Goal: Obtain resource: Download file/media

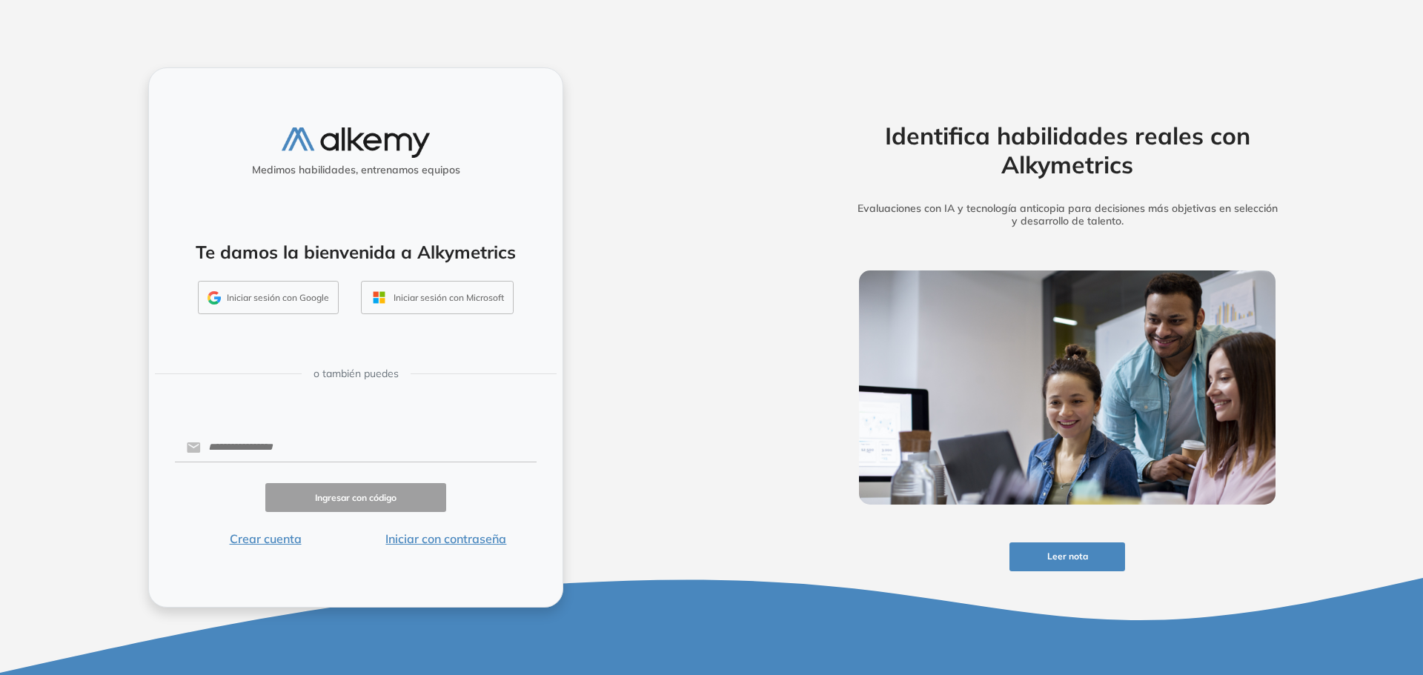
click at [283, 299] on button "Iniciar sesión con Google" at bounding box center [268, 298] width 141 height 34
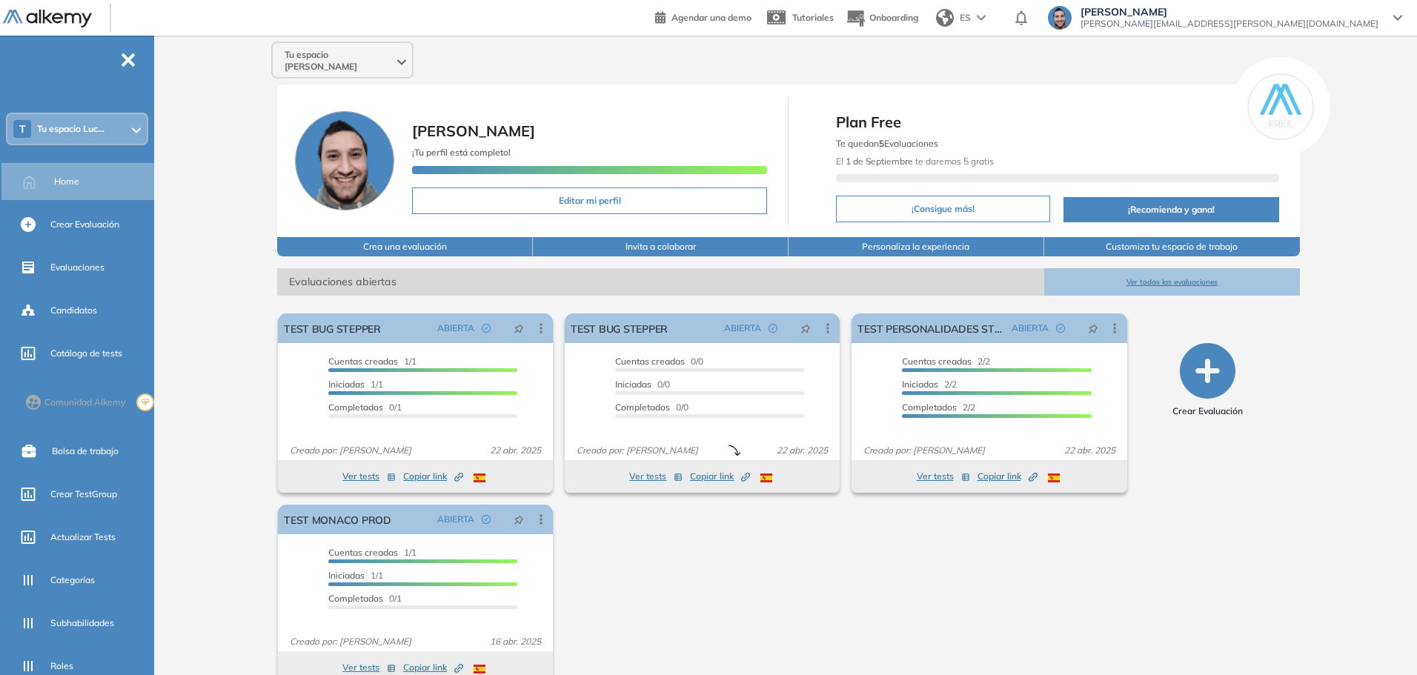
click at [99, 136] on div "T Tu espacio Luc..." at bounding box center [76, 129] width 139 height 30
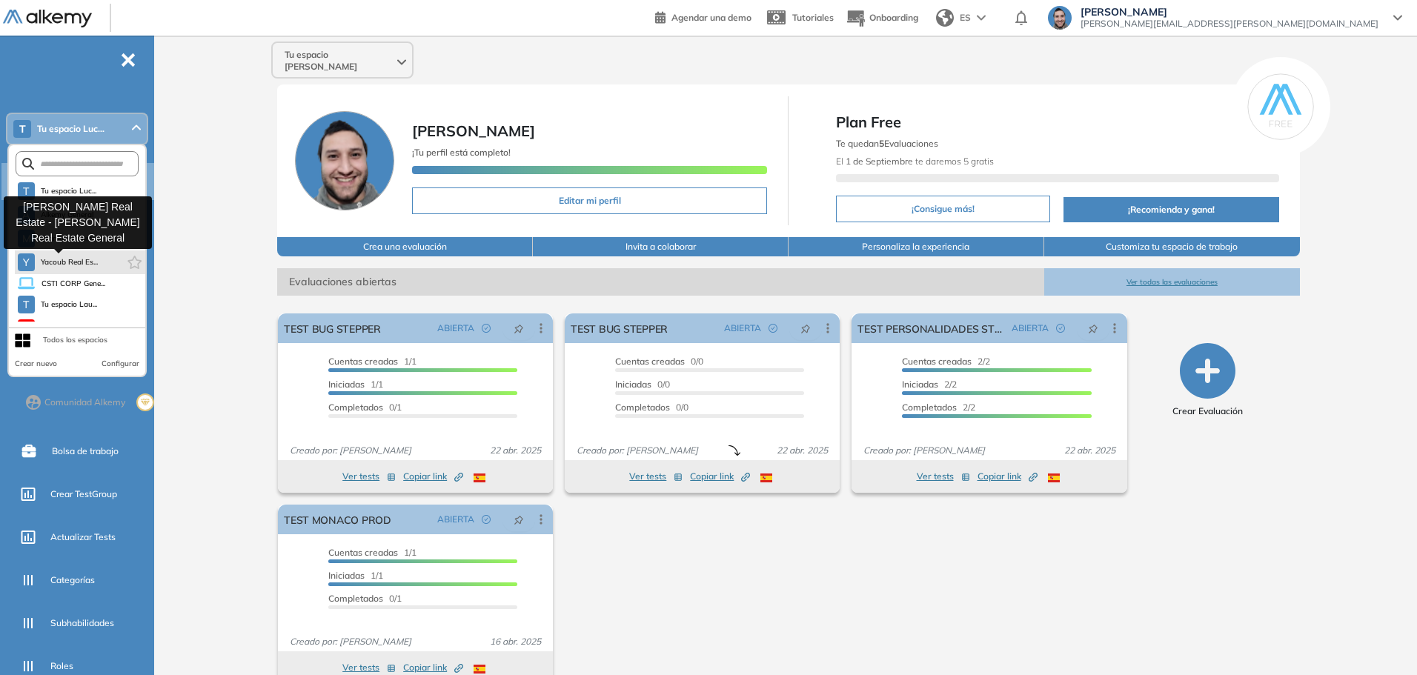
click at [78, 256] on button "Y Yacoub Real Es..." at bounding box center [58, 262] width 81 height 18
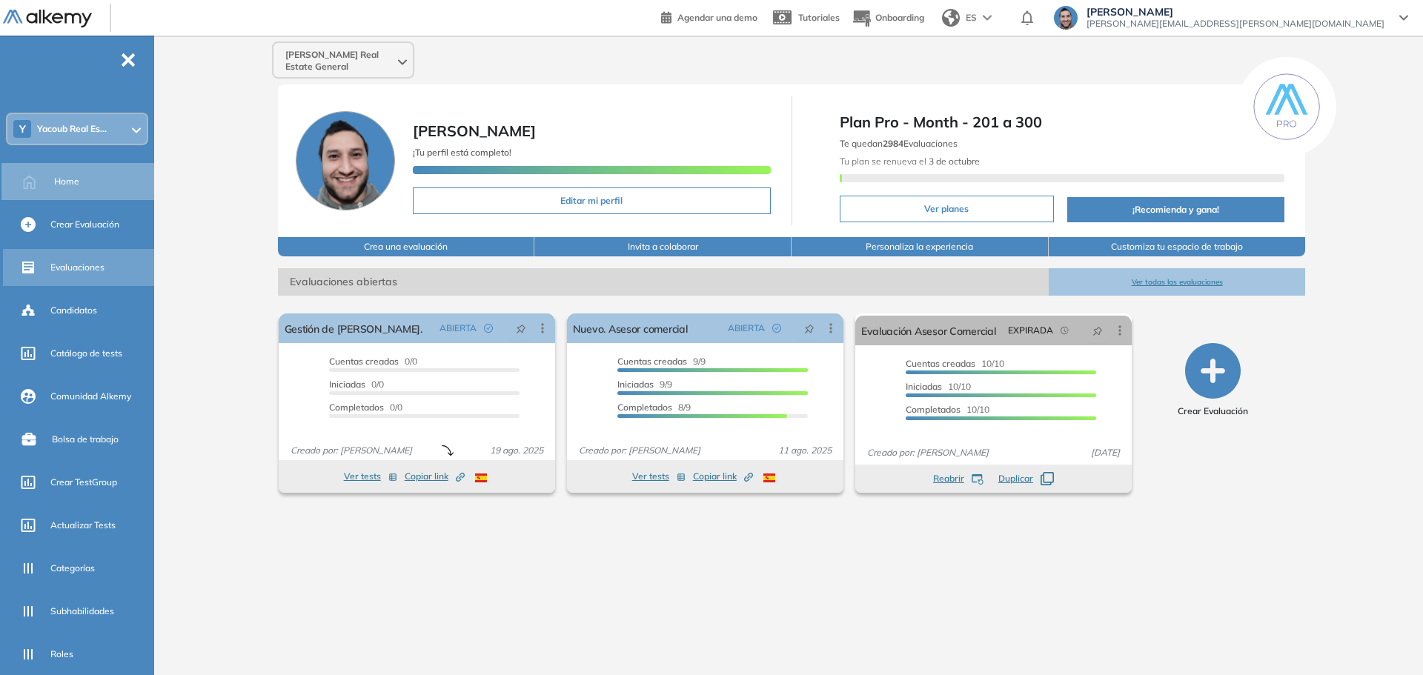
click at [91, 269] on span "Evaluaciones" at bounding box center [77, 267] width 54 height 13
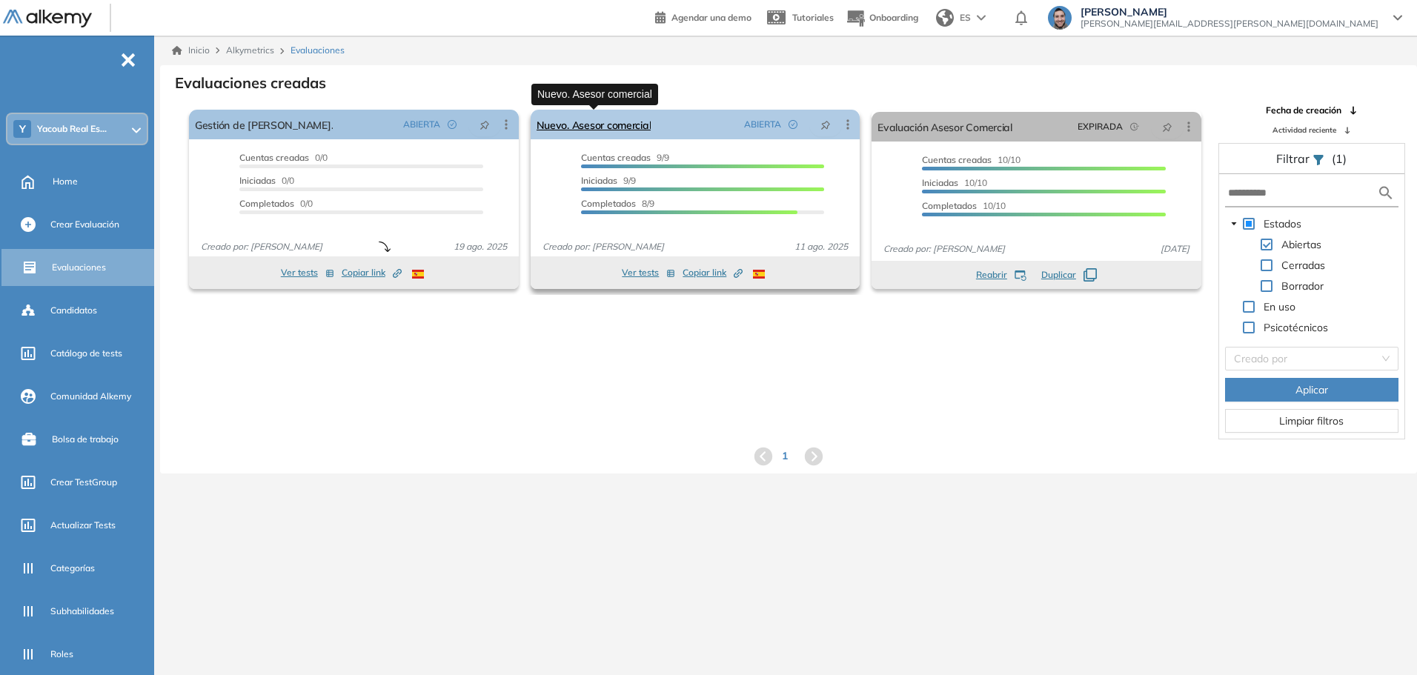
click at [612, 123] on link "Nuevo. Asesor comercial" at bounding box center [593, 125] width 115 height 30
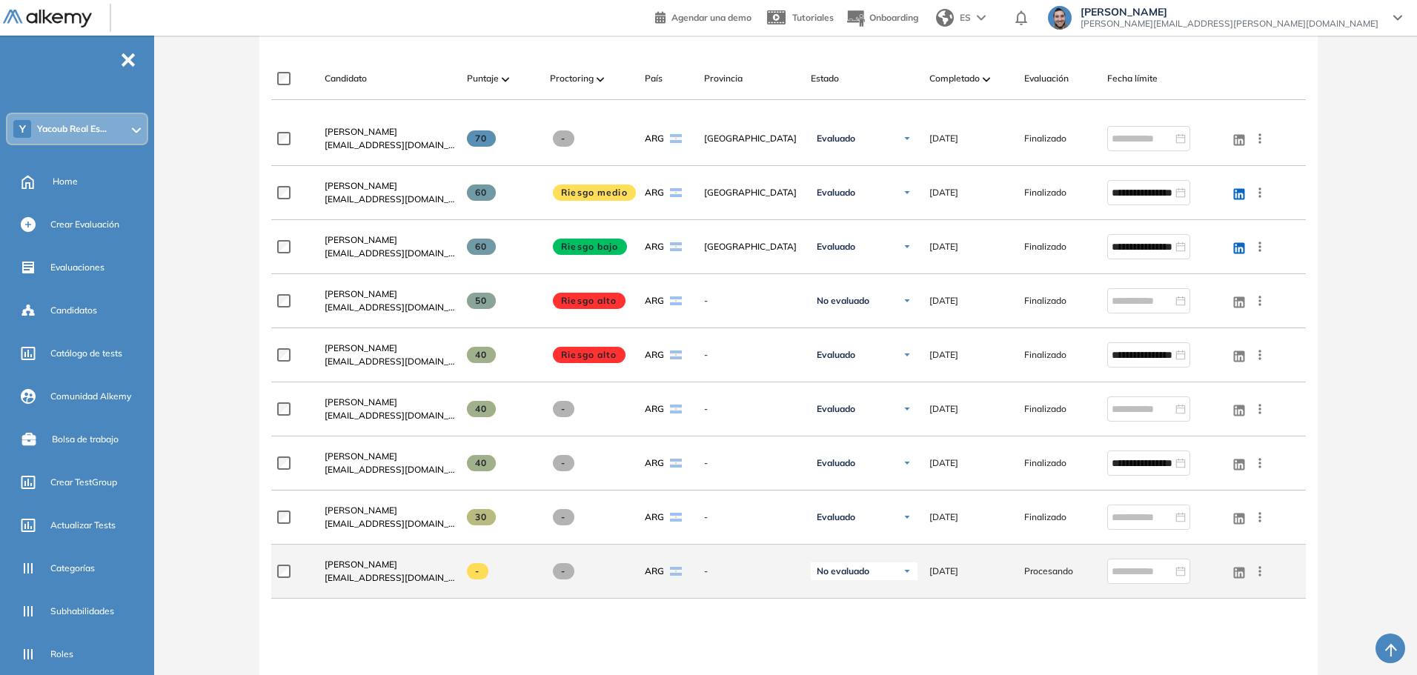
scroll to position [519, 0]
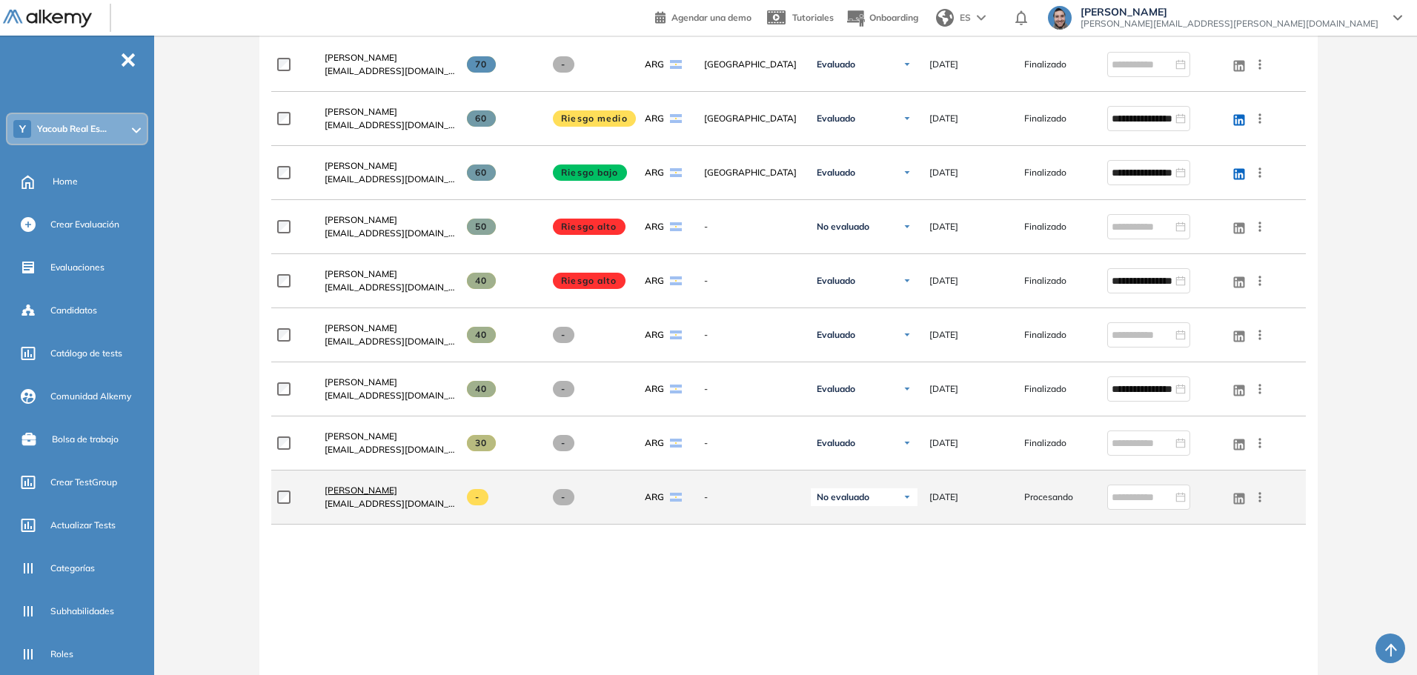
click at [362, 491] on span "Iara Martorello" at bounding box center [361, 490] width 73 height 11
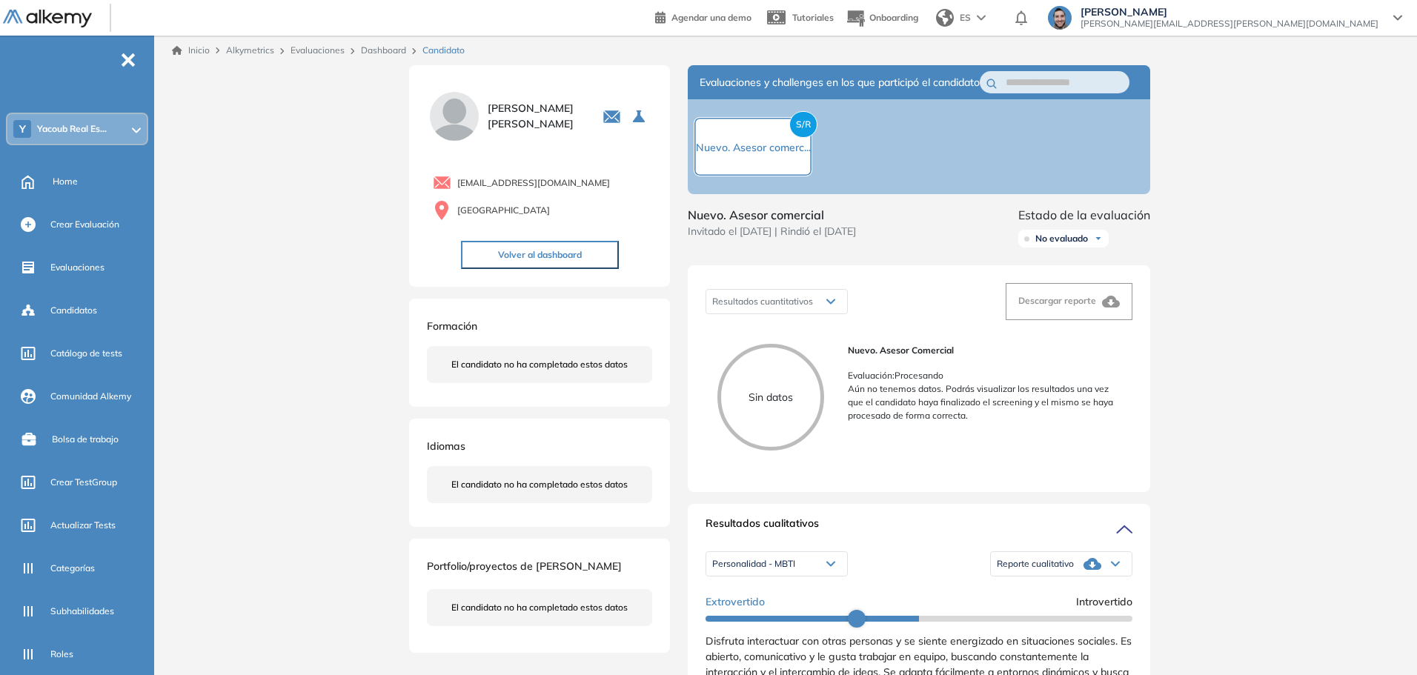
click at [1256, 379] on div "Inicio Alkymetrics Evaluaciones Dashboard Candidato Duración : 00:00:00 Cantida…" at bounding box center [788, 686] width 1257 height 1300
click at [1295, 302] on div "Inicio Alkymetrics Evaluaciones Dashboard Candidato Duración : 00:00:00 Cantida…" at bounding box center [788, 686] width 1257 height 1300
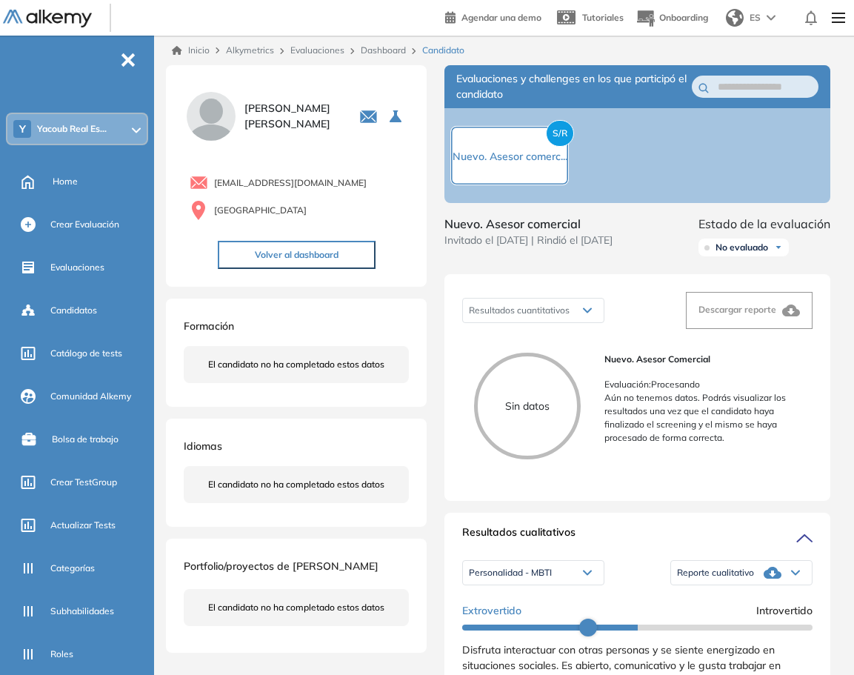
click at [839, 285] on div "Evaluaciones y challenges en los que participó el candidato S/R Nuevo. Asesor c…" at bounding box center [638, 687] width 422 height 1244
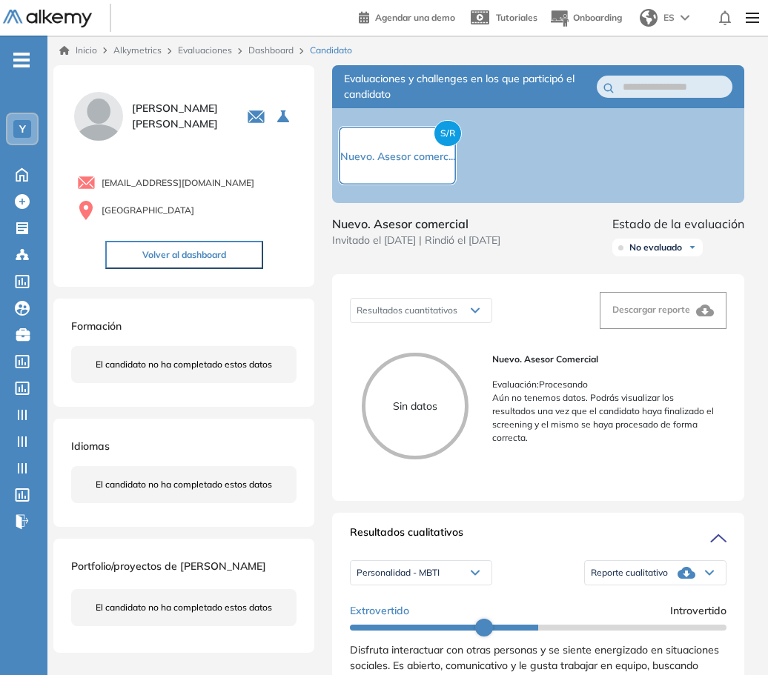
scroll to position [296, 0]
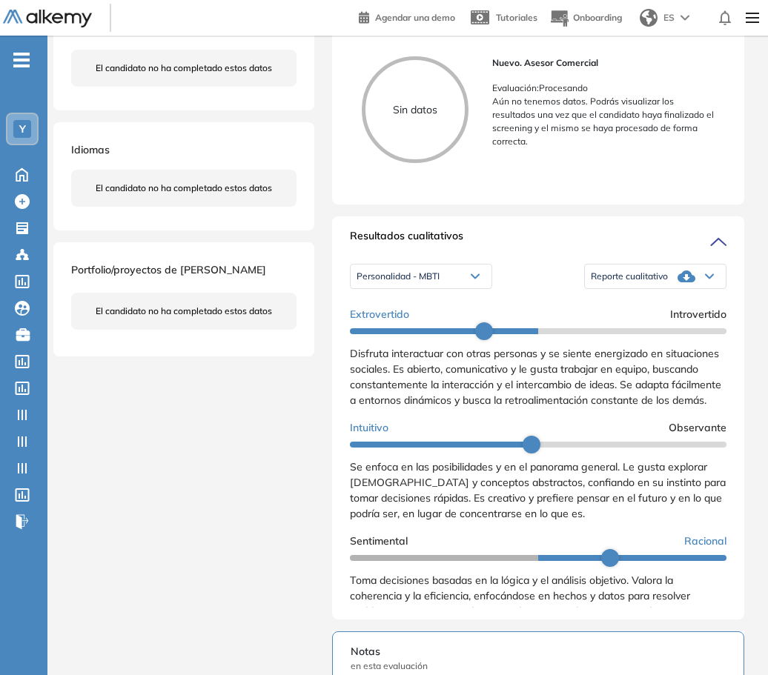
click at [748, 398] on div "Evaluaciones y challenges en los que participó el candidato S/R Nuevo. Asesor c…" at bounding box center [538, 431] width 448 height 1325
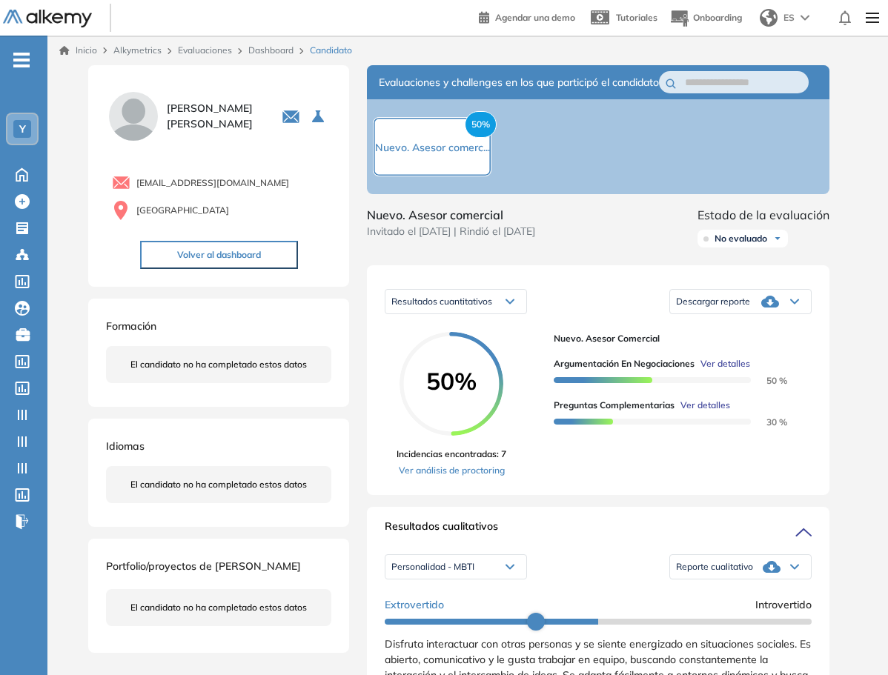
click at [722, 370] on span "Ver detalles" at bounding box center [725, 363] width 50 height 13
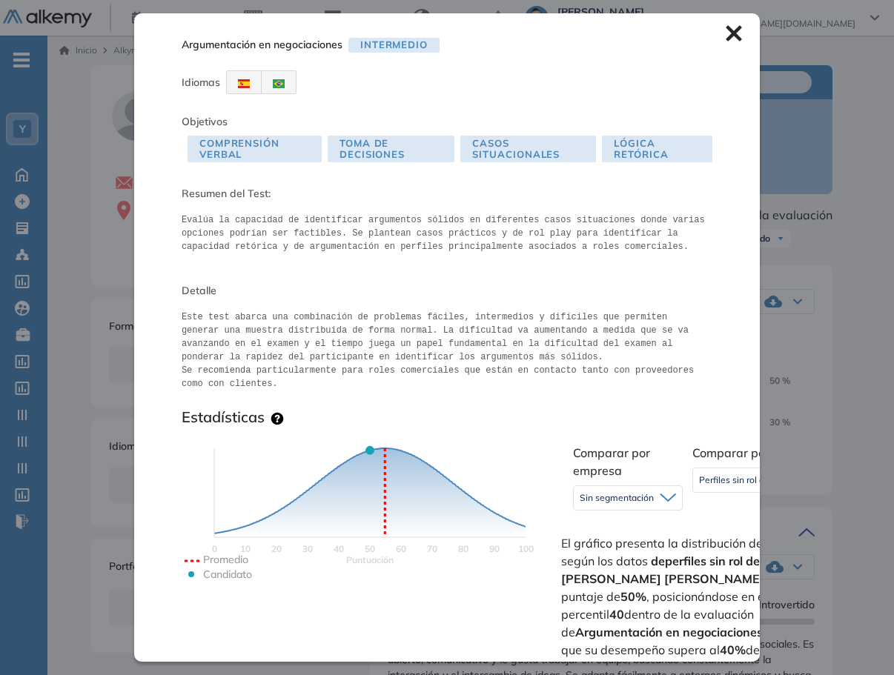
click at [725, 39] on icon at bounding box center [733, 33] width 16 height 16
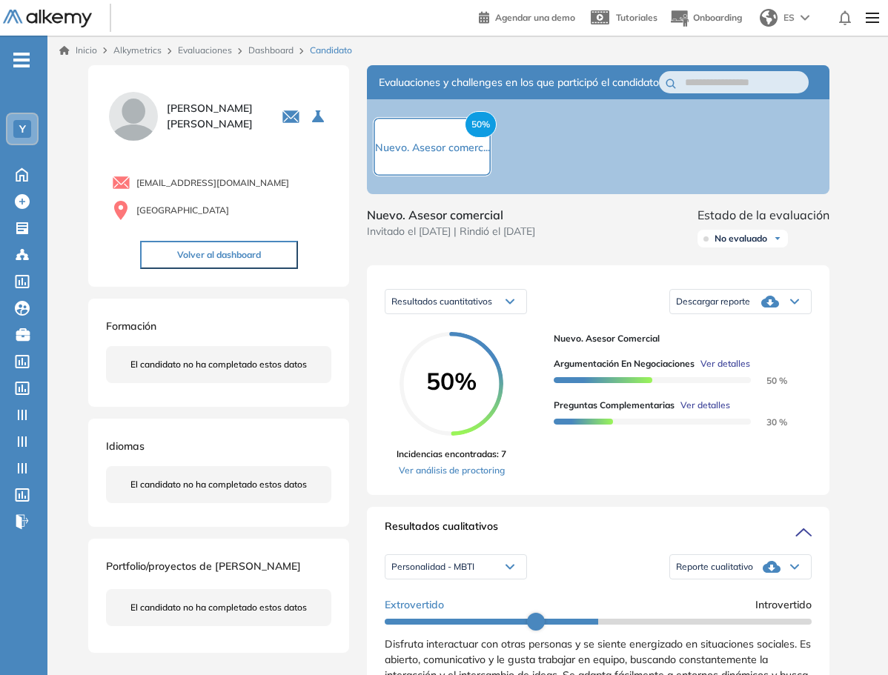
click at [696, 412] on span "Ver detalles" at bounding box center [705, 405] width 50 height 13
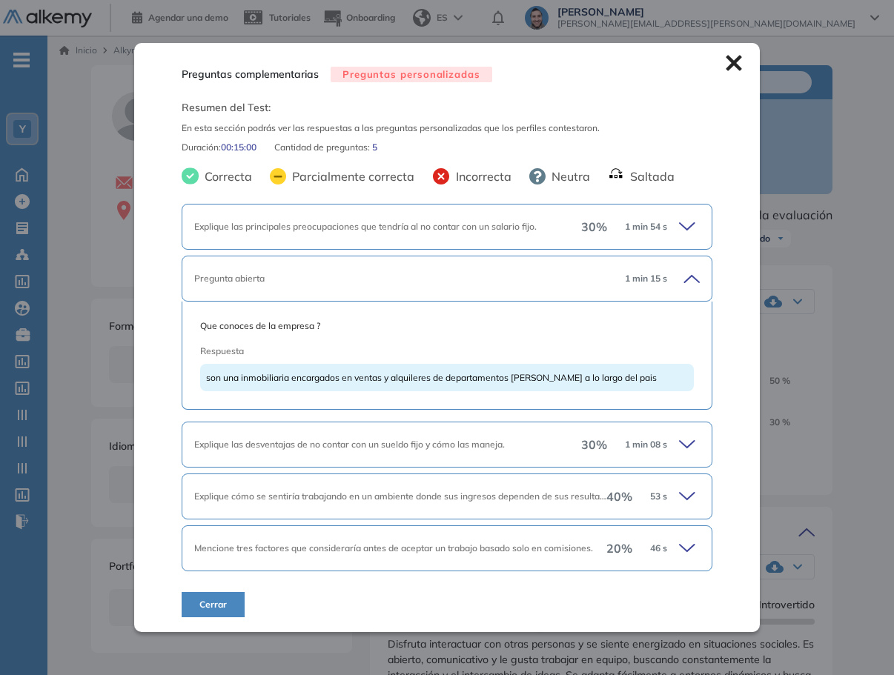
click at [688, 220] on icon at bounding box center [689, 226] width 21 height 21
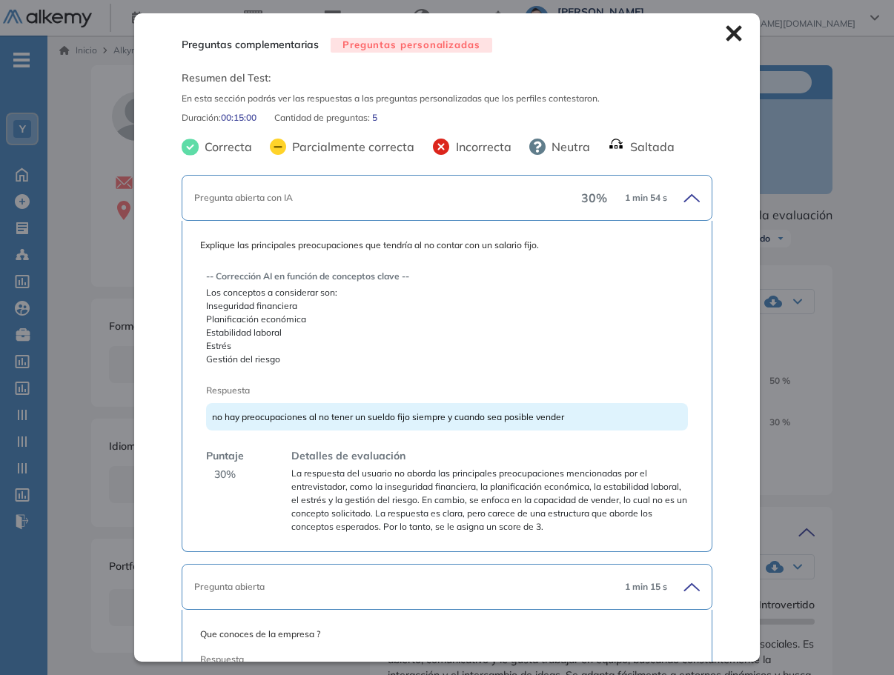
click at [685, 199] on icon at bounding box center [692, 198] width 15 height 7
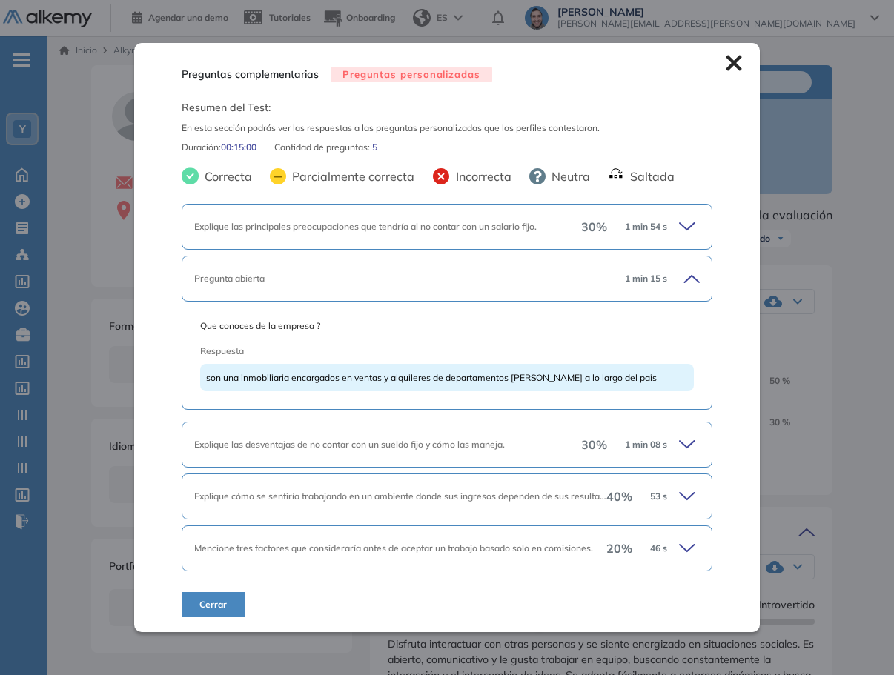
click at [686, 217] on icon at bounding box center [689, 226] width 21 height 21
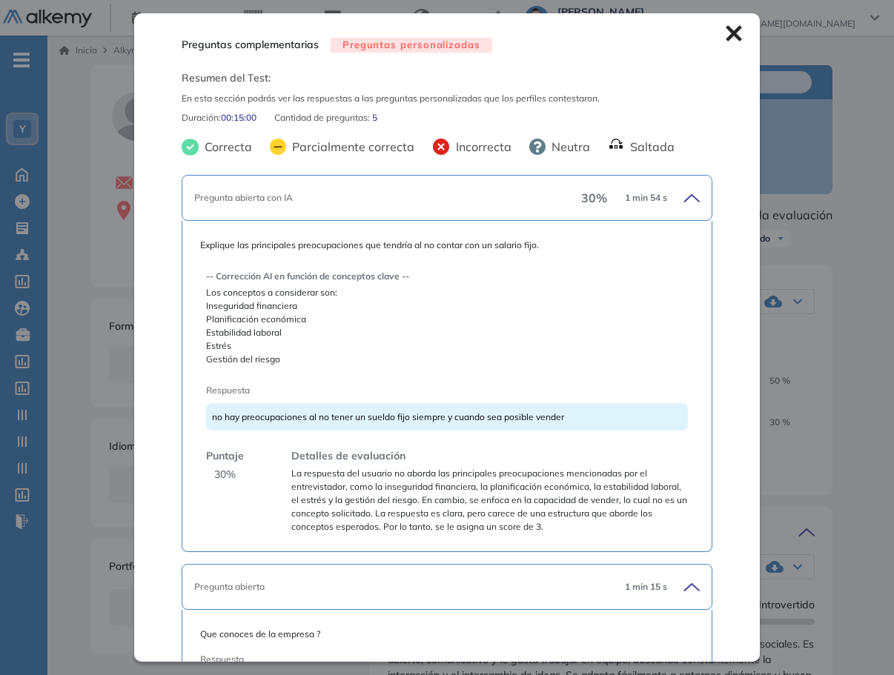
click at [725, 28] on icon at bounding box center [733, 33] width 16 height 16
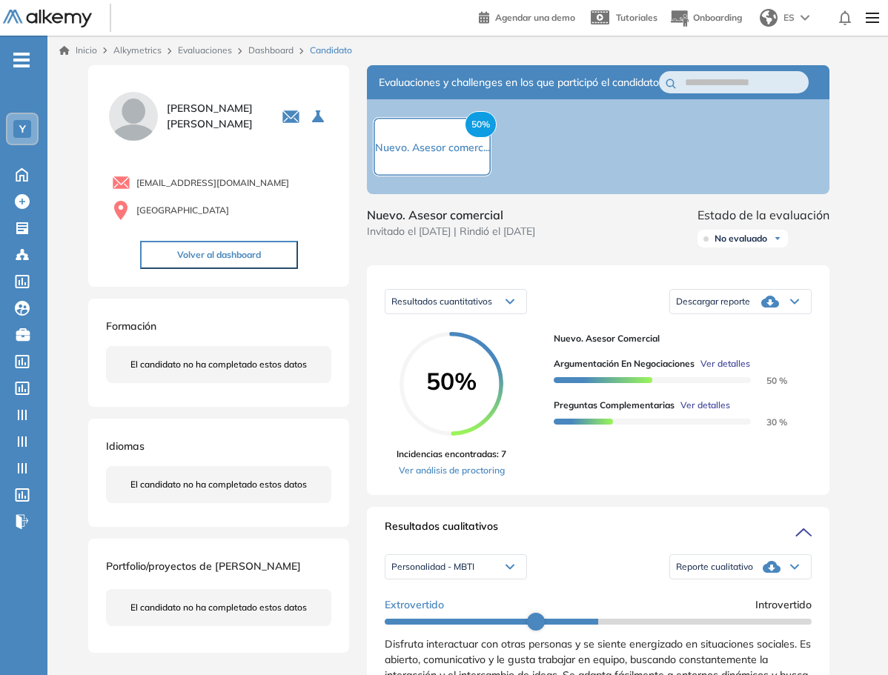
click at [746, 307] on span "Descargar reporte" at bounding box center [713, 302] width 74 height 12
click at [739, 370] on li "Descargar informe resumido" at bounding box center [731, 362] width 110 height 15
click at [0, 0] on span "Lucas Ruiz" at bounding box center [0, 0] width 0 height 0
click at [0, 0] on span "Cerrar sesión" at bounding box center [0, 0] width 0 height 0
